Goal: Communication & Community: Answer question/provide support

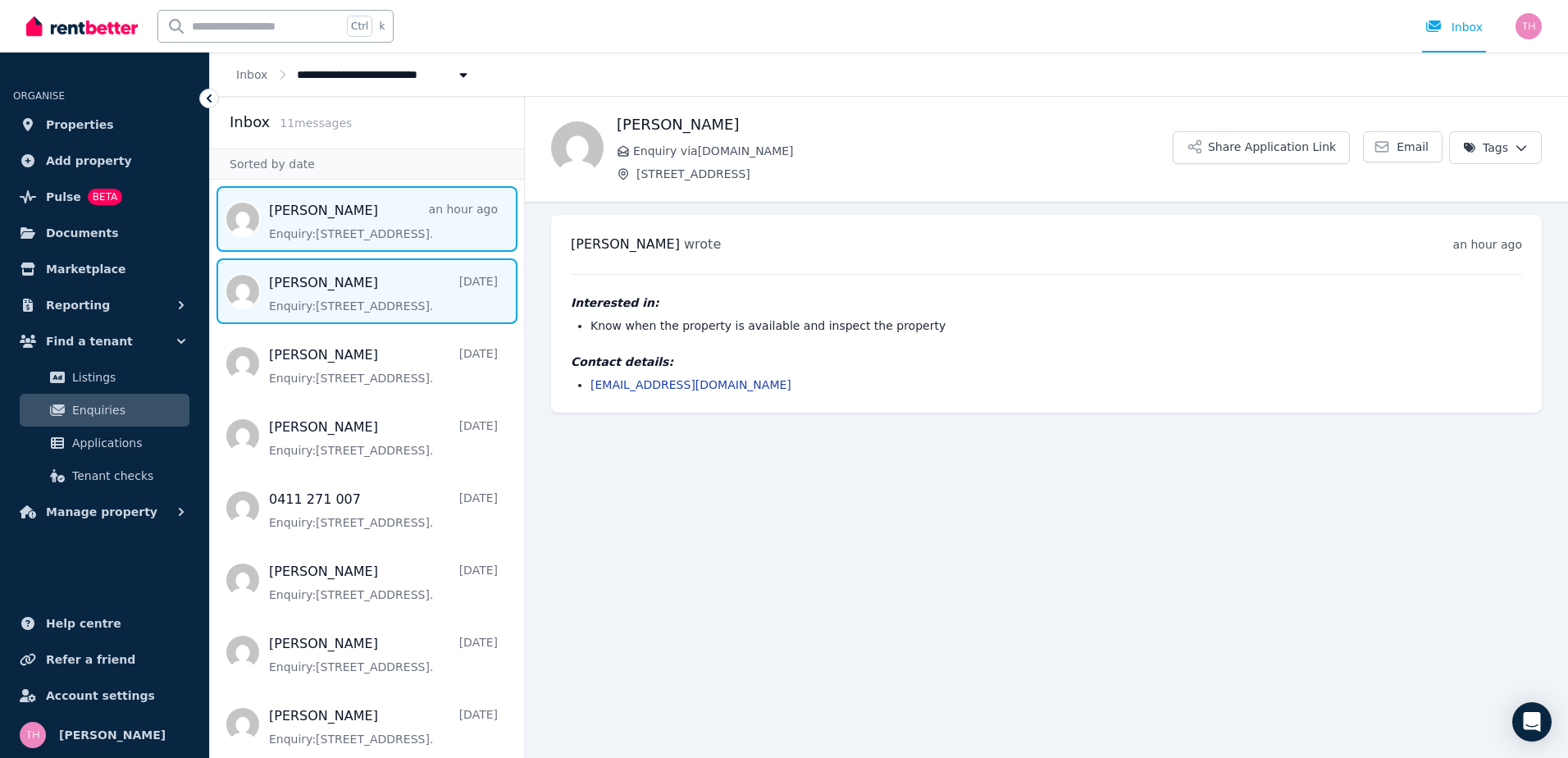
click at [372, 299] on span "Message list" at bounding box center [366, 291] width 314 height 65
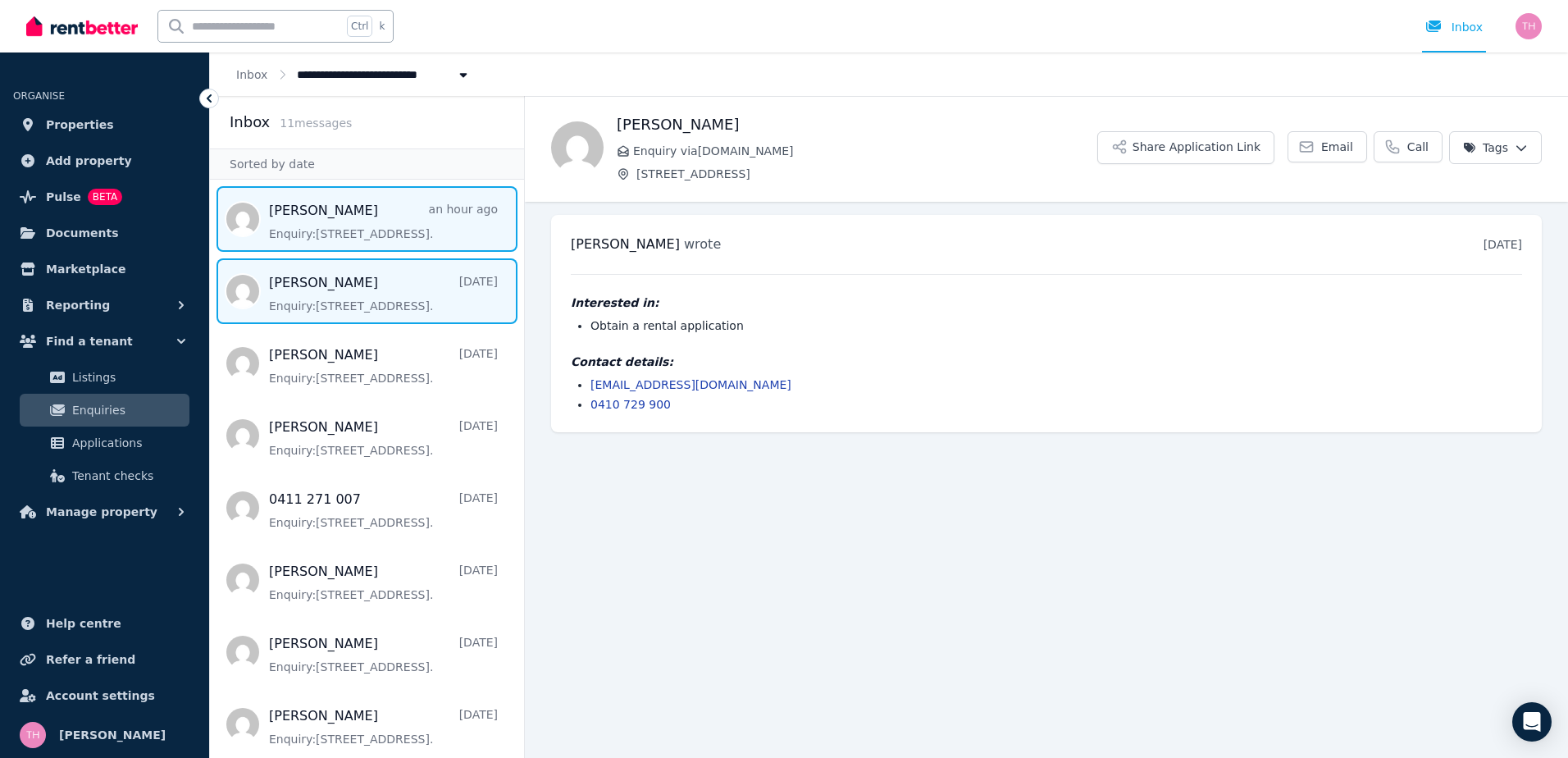
click at [377, 225] on span "Message list" at bounding box center [366, 219] width 314 height 65
